Goal: Find specific page/section: Find specific page/section

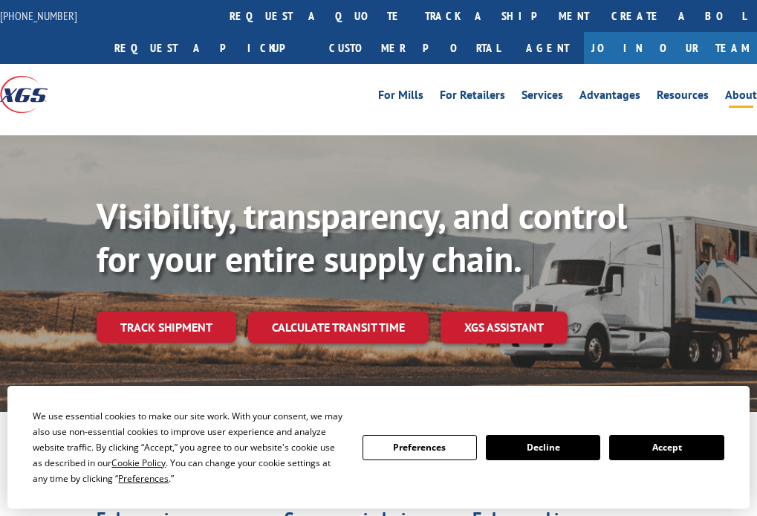
click at [730, 98] on link "About" at bounding box center [741, 97] width 32 height 16
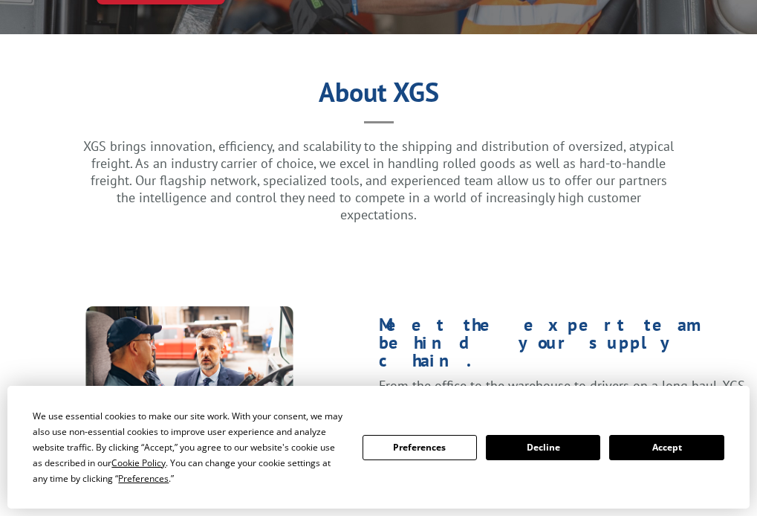
scroll to position [372, 0]
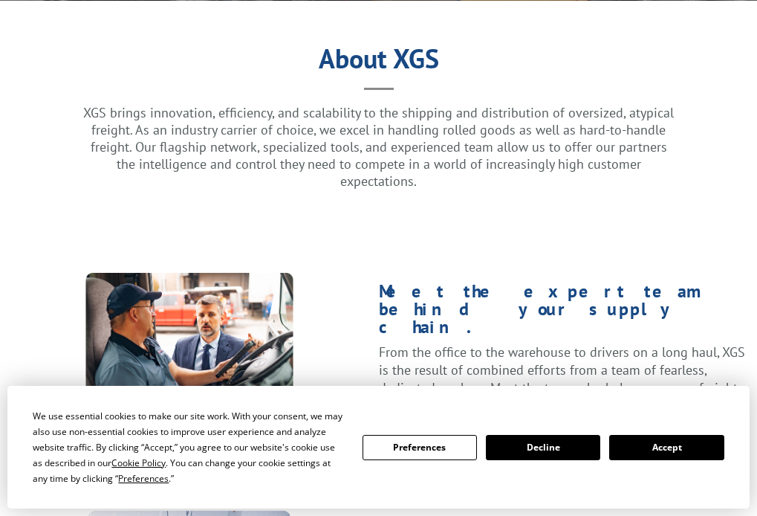
click at [696, 458] on button "Accept" at bounding box center [666, 447] width 114 height 25
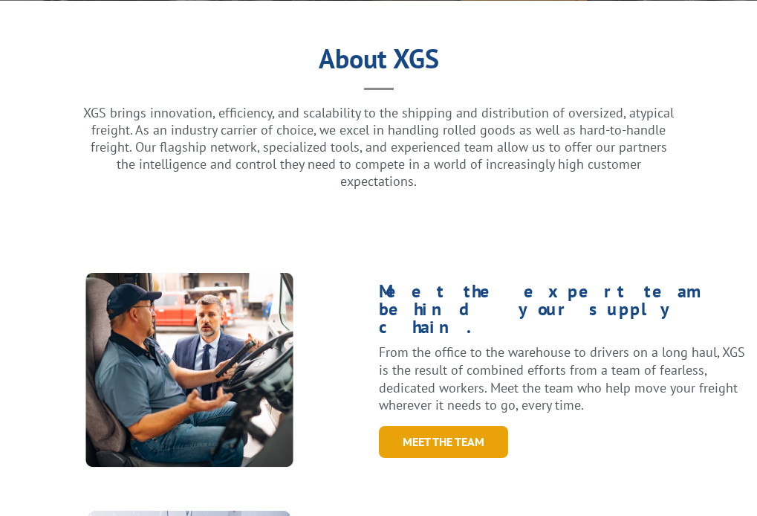
click at [444, 426] on link "Meet the Team" at bounding box center [443, 442] width 129 height 32
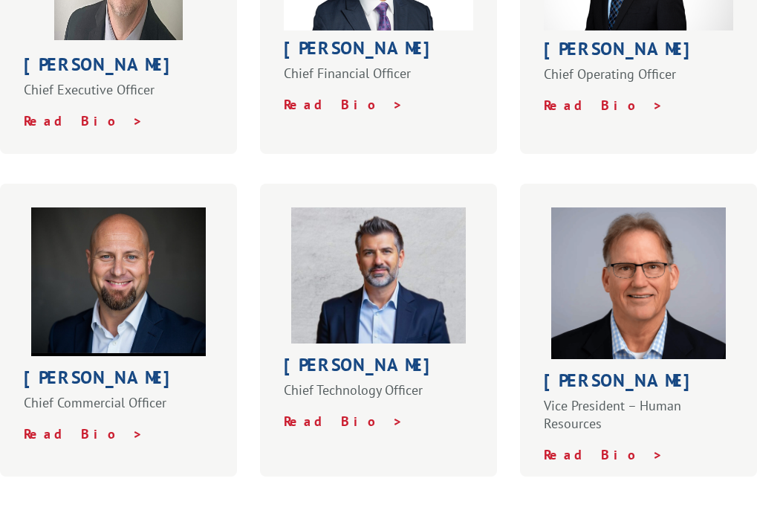
scroll to position [520, 0]
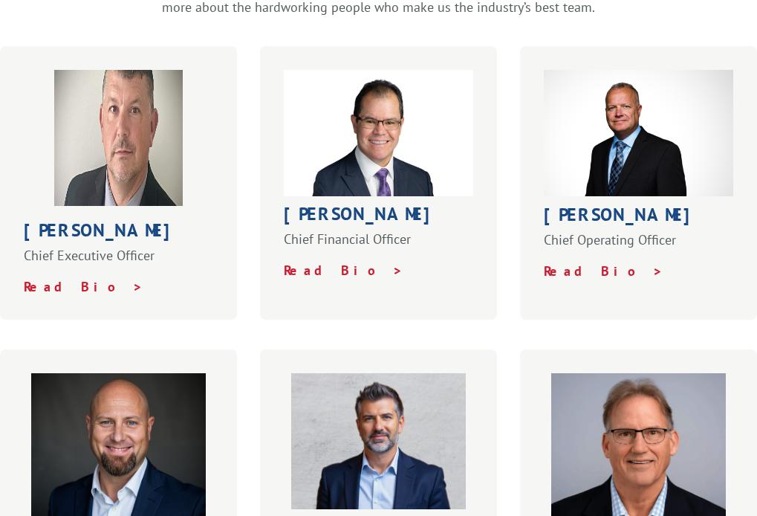
click at [473, 45] on div "Meet the XGS Team From the corner office to the business office to the warehous…" at bounding box center [378, 294] width 757 height 792
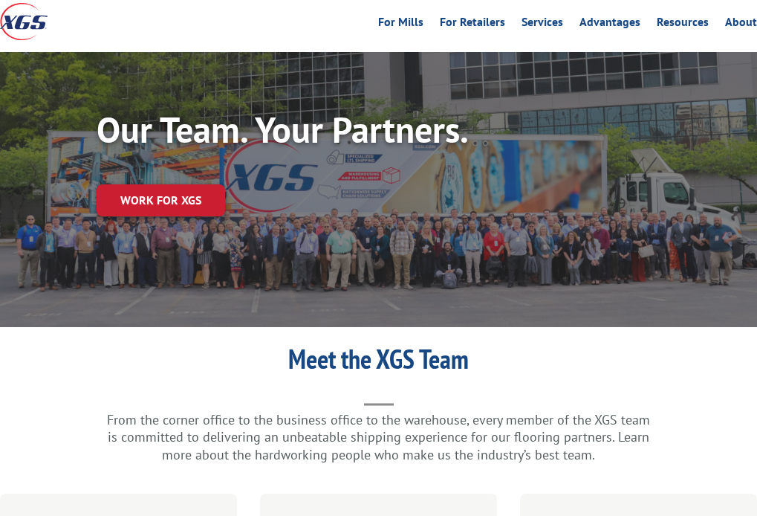
scroll to position [0, 0]
